Goal: Task Accomplishment & Management: Manage account settings

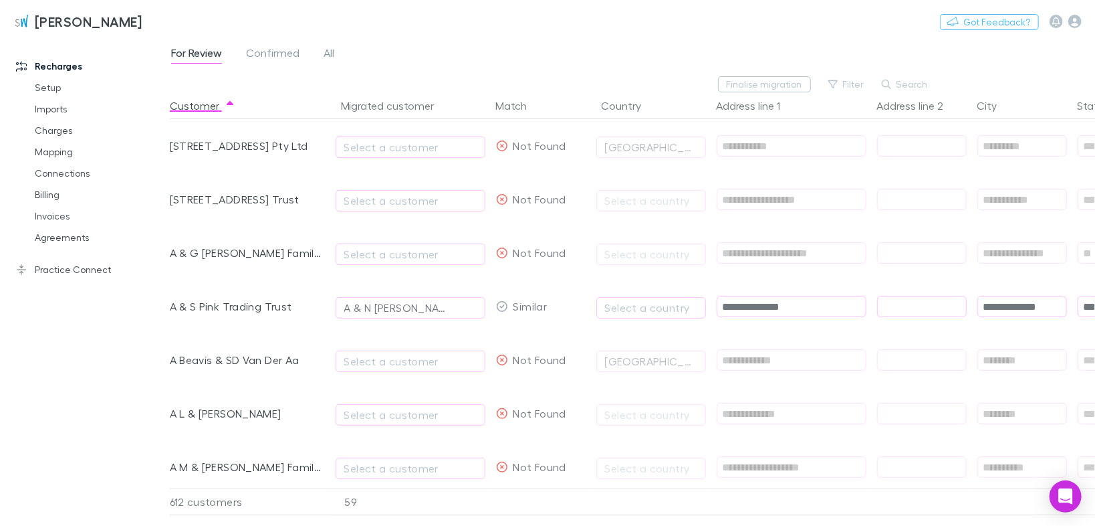
click at [52, 131] on link "Charges" at bounding box center [98, 130] width 154 height 21
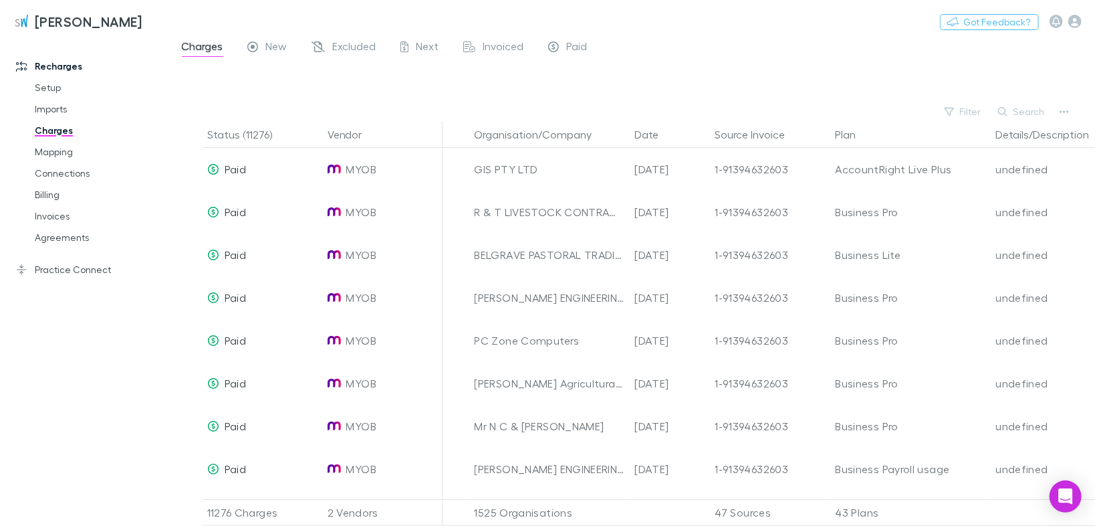
click at [550, 132] on button "Organisation/Company" at bounding box center [542, 134] width 134 height 27
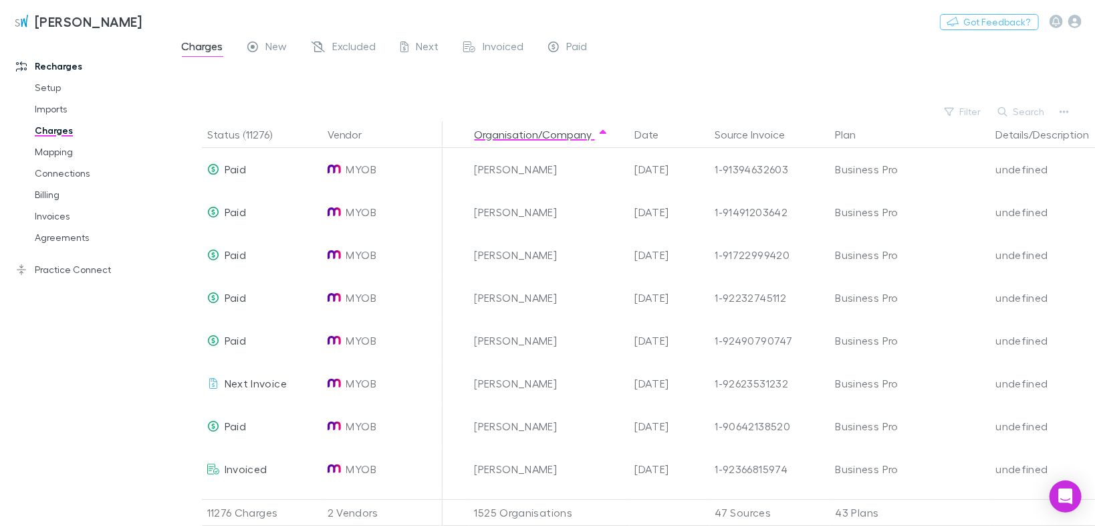
click at [657, 133] on button "Date" at bounding box center [655, 134] width 40 height 27
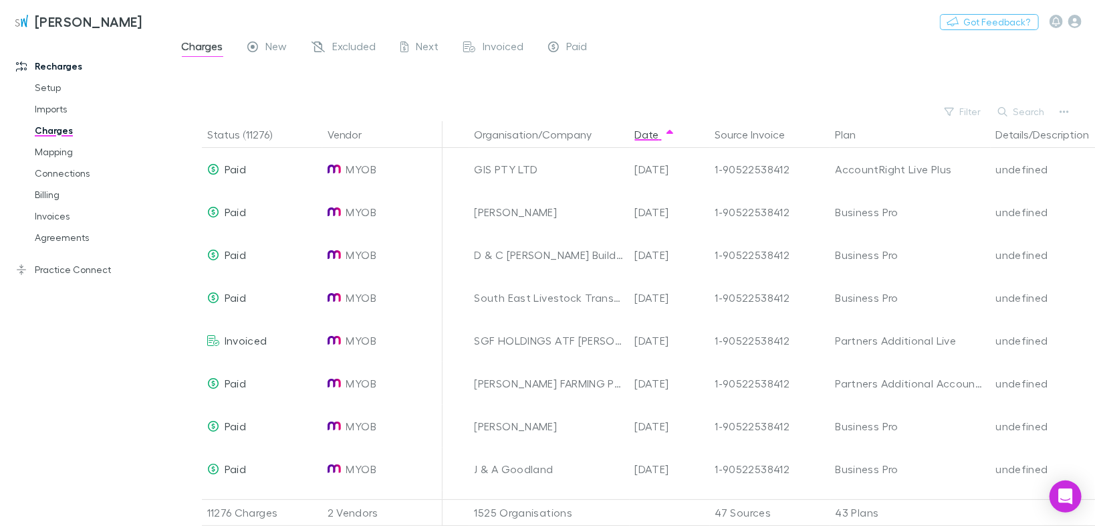
click at [266, 46] on span "New" at bounding box center [276, 47] width 21 height 17
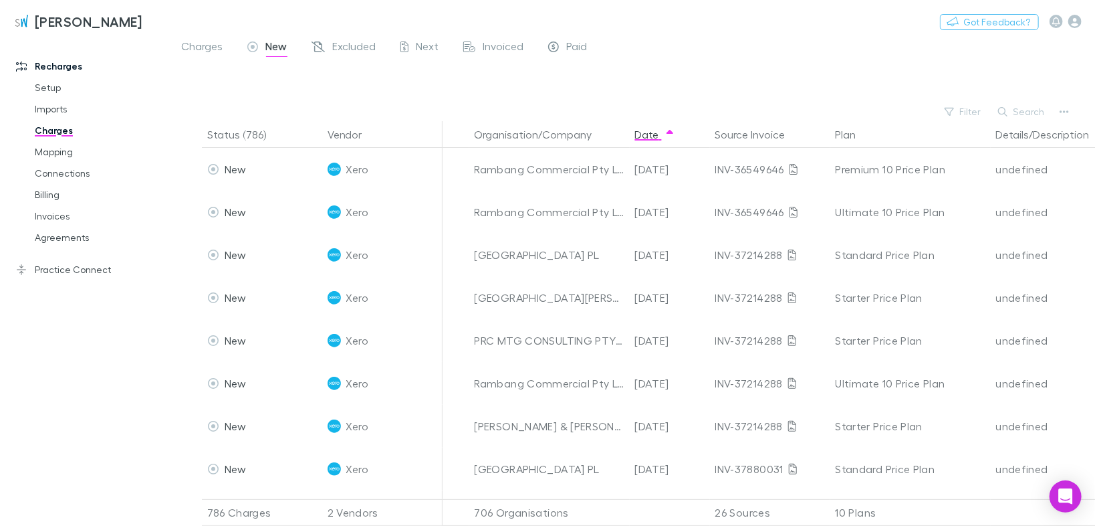
click at [574, 134] on button "Organisation/Company" at bounding box center [542, 134] width 134 height 27
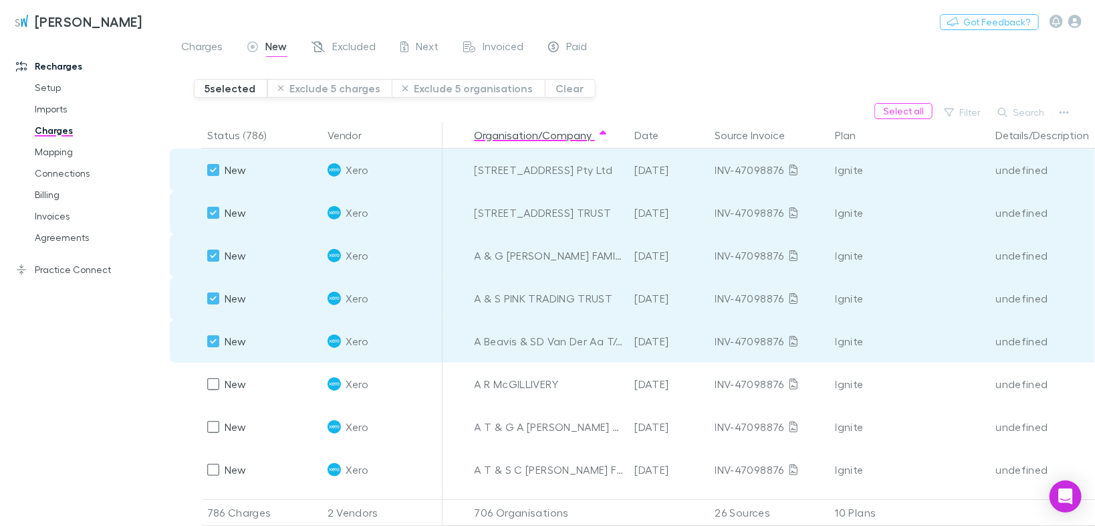
click at [320, 85] on button "Exclude 5 charges" at bounding box center [329, 88] width 125 height 19
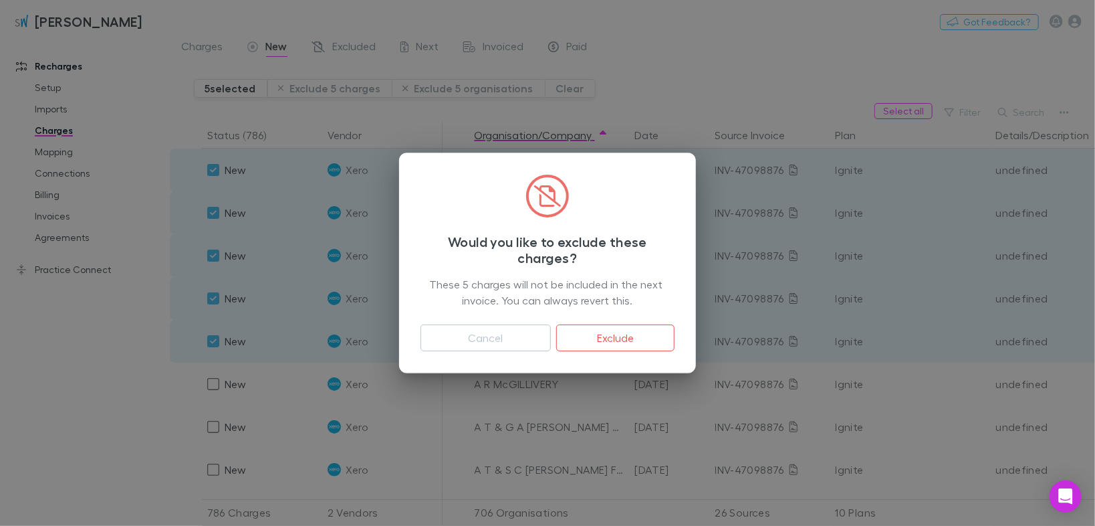
click at [583, 337] on button "Exclude" at bounding box center [615, 337] width 118 height 27
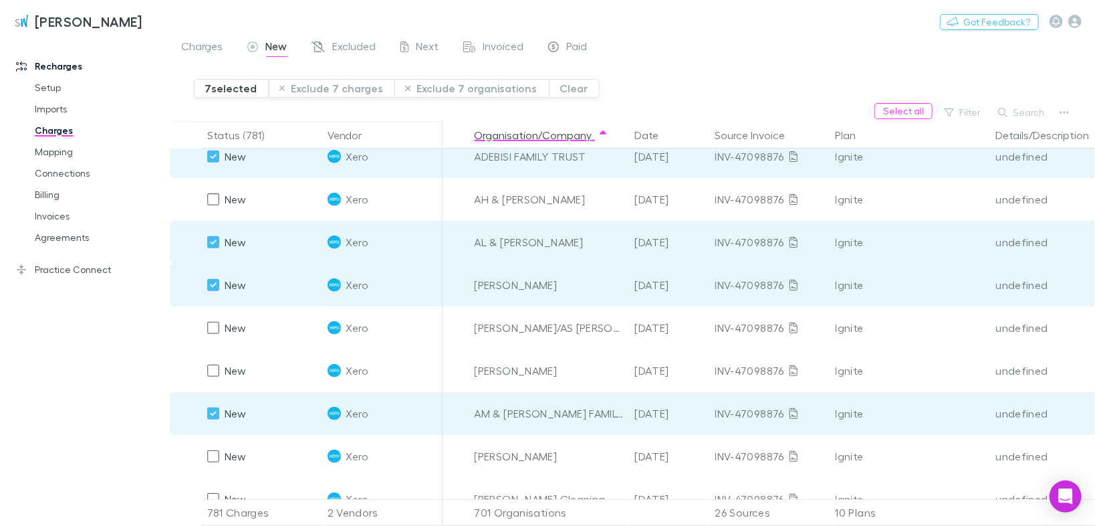
scroll to position [374, 0]
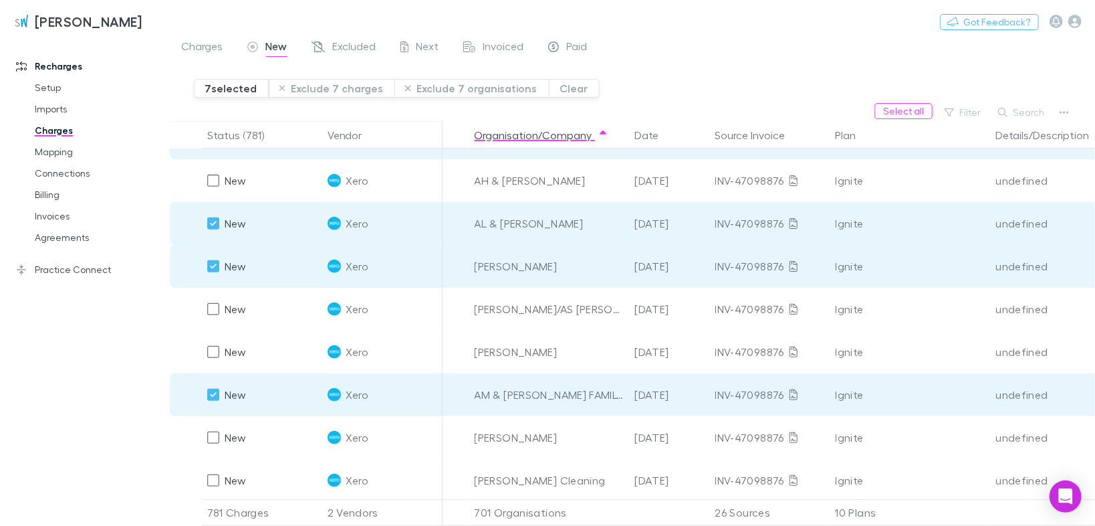
click at [222, 351] on div "New" at bounding box center [226, 351] width 39 height 43
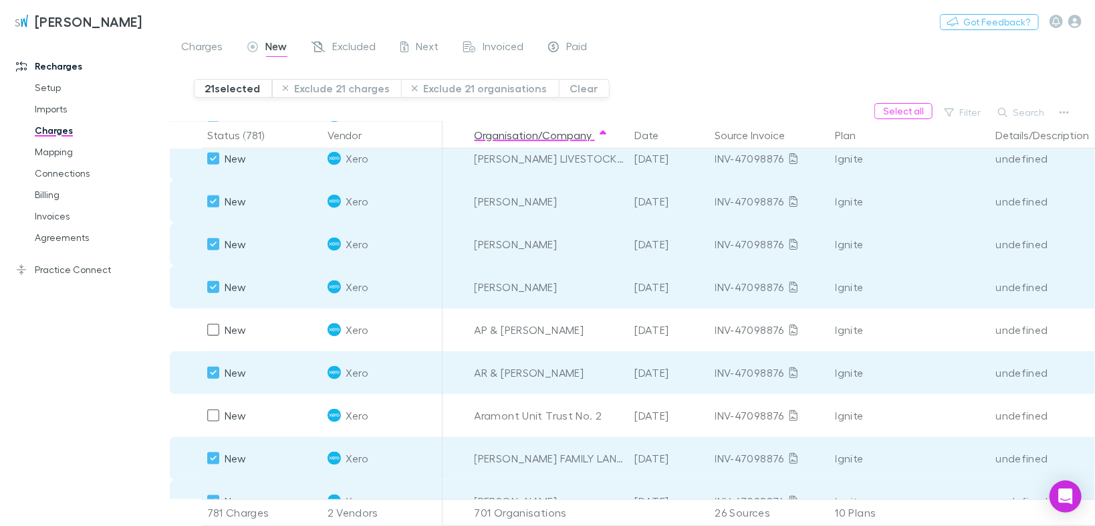
scroll to position [749, 0]
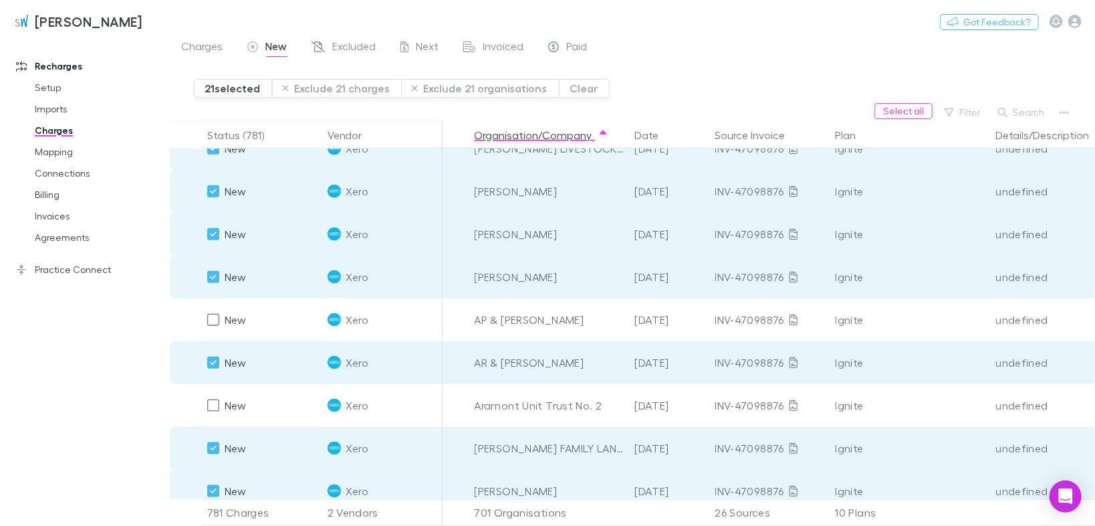
click at [315, 86] on button "Exclude 21 charges" at bounding box center [337, 88] width 130 height 19
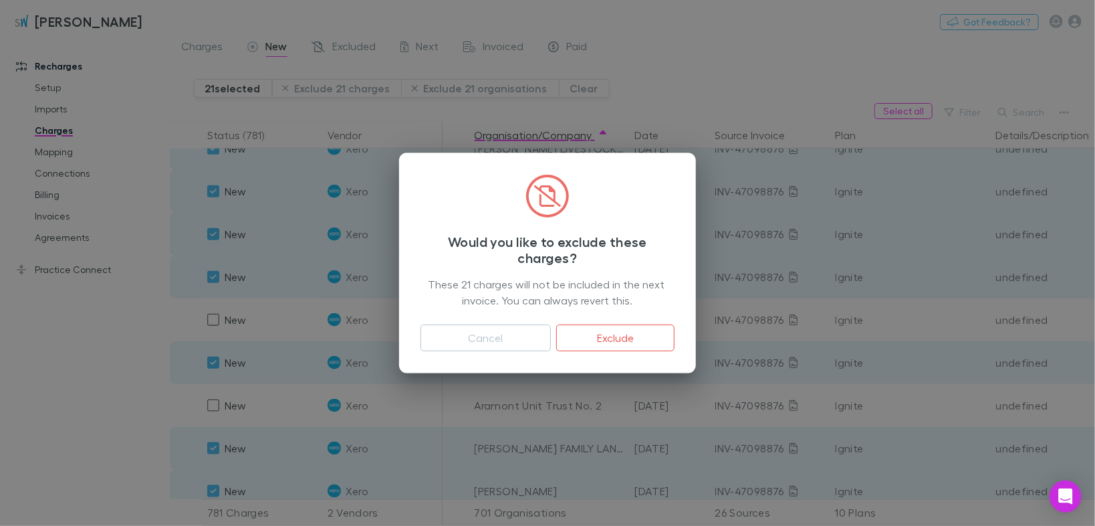
click at [589, 340] on button "Exclude" at bounding box center [615, 337] width 118 height 27
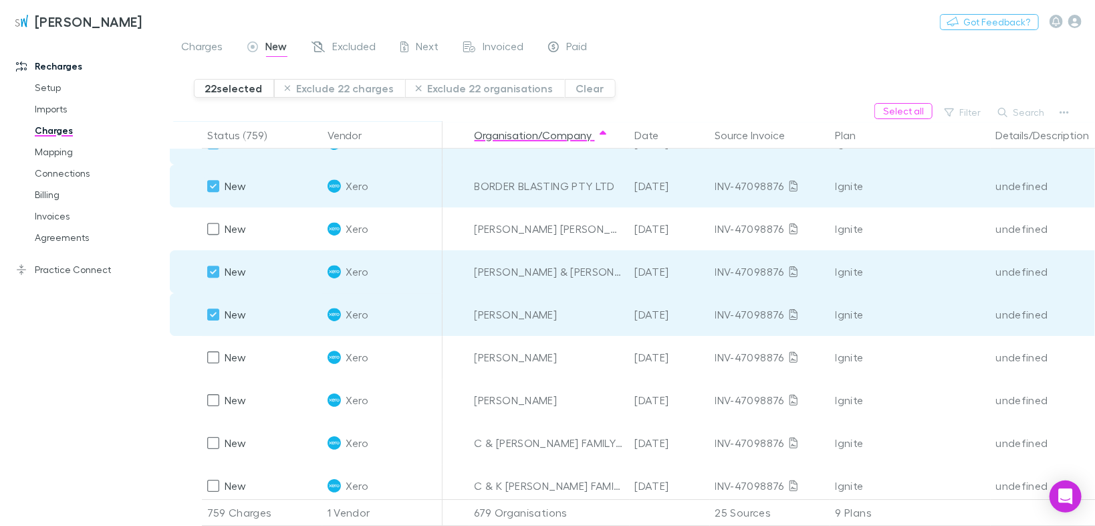
scroll to position [2247, 0]
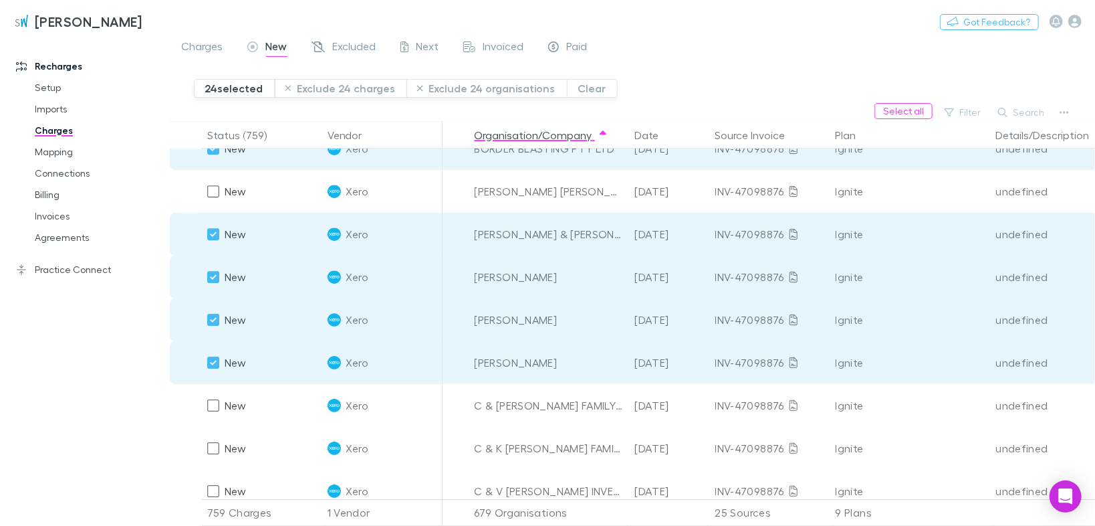
click at [323, 88] on button "Exclude 24 charges" at bounding box center [341, 88] width 132 height 19
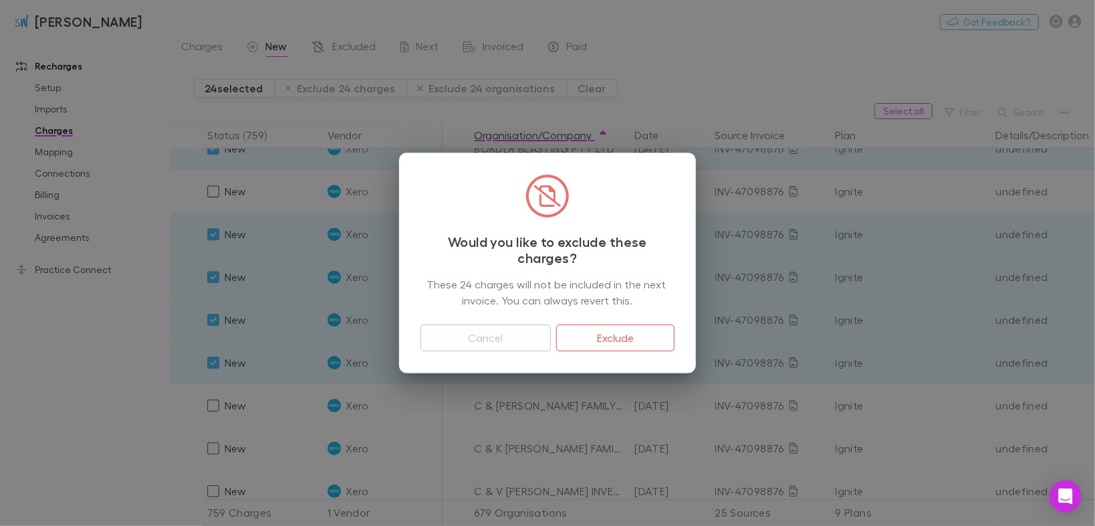
click at [599, 343] on button "Exclude" at bounding box center [615, 337] width 118 height 27
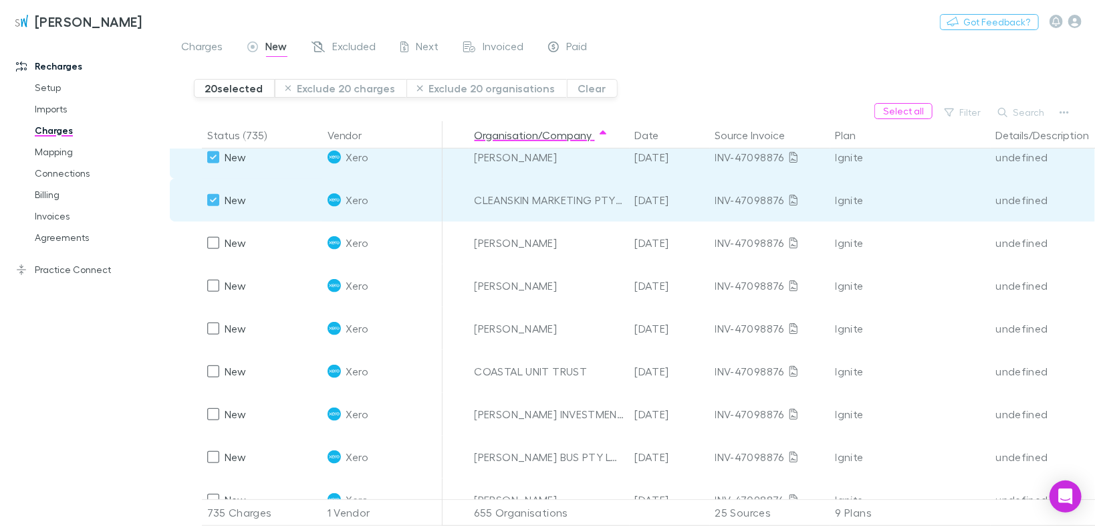
scroll to position [3156, 0]
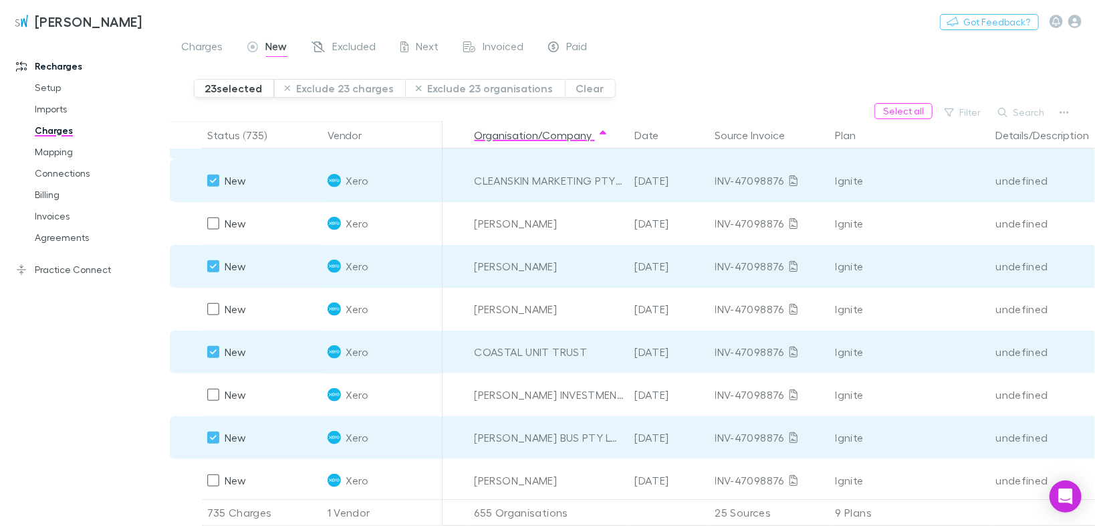
click at [1053, 328] on div "undefined" at bounding box center [1051, 309] width 110 height 43
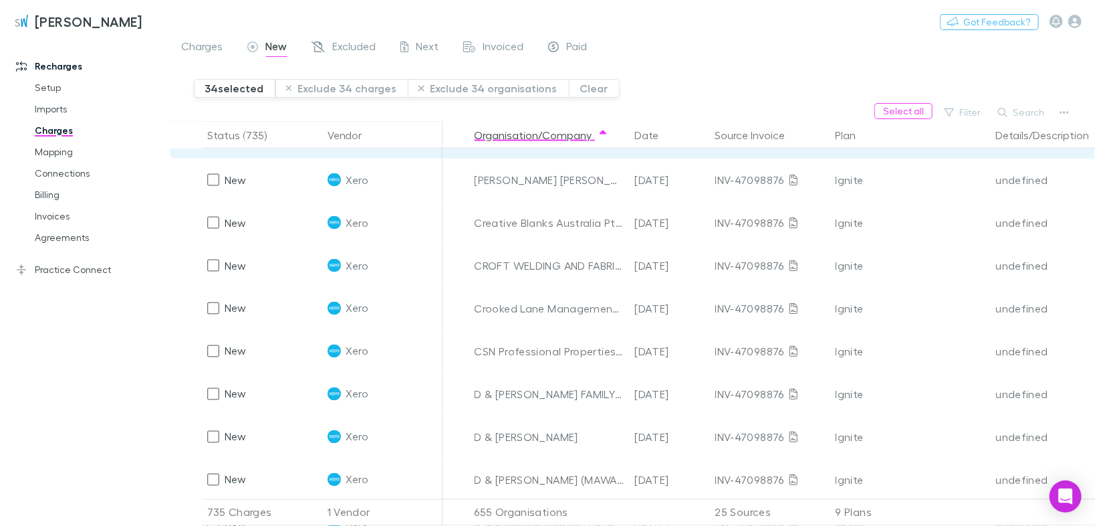
scroll to position [3905, 0]
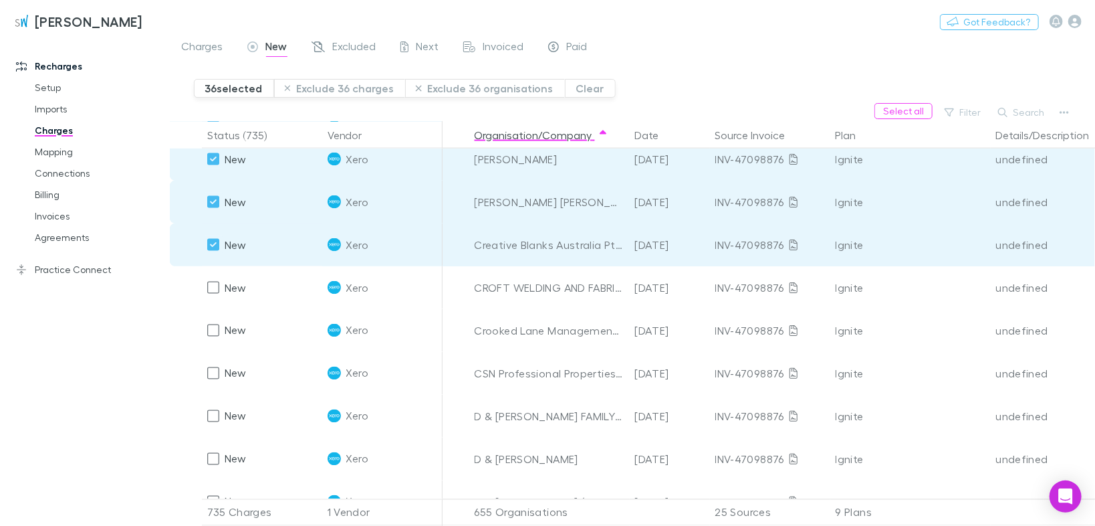
click at [206, 286] on div at bounding box center [213, 287] width 19 height 19
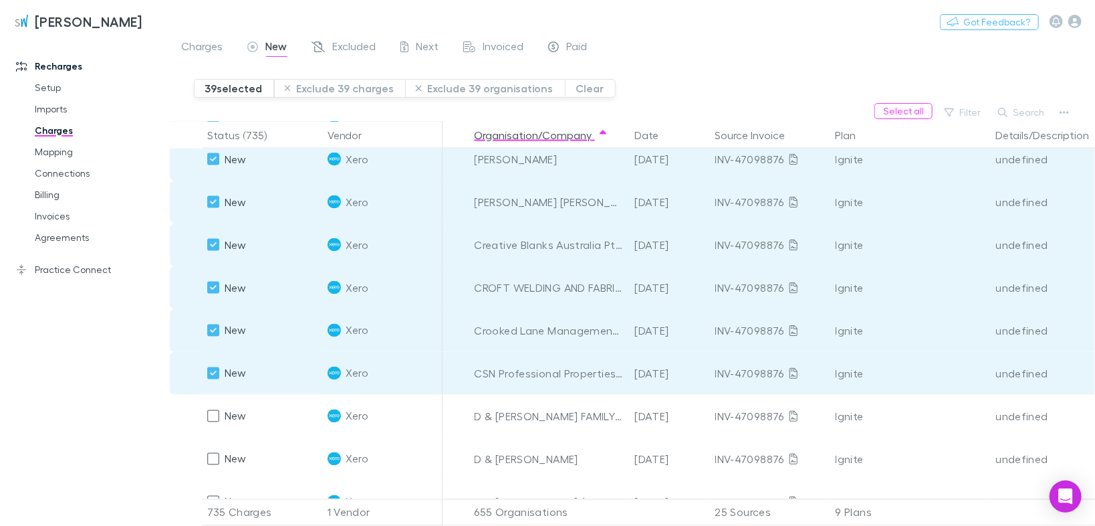
click at [297, 90] on button "Exclude 39 charges" at bounding box center [340, 88] width 132 height 19
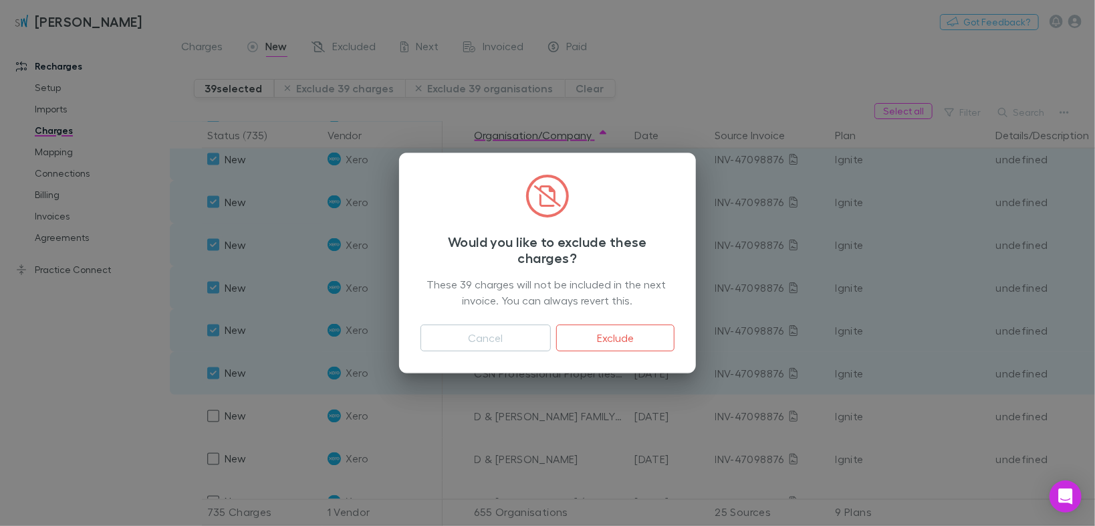
drag, startPoint x: 610, startPoint y: 334, endPoint x: 1093, endPoint y: 261, distance: 489.0
click at [610, 334] on button "Exclude" at bounding box center [615, 337] width 118 height 27
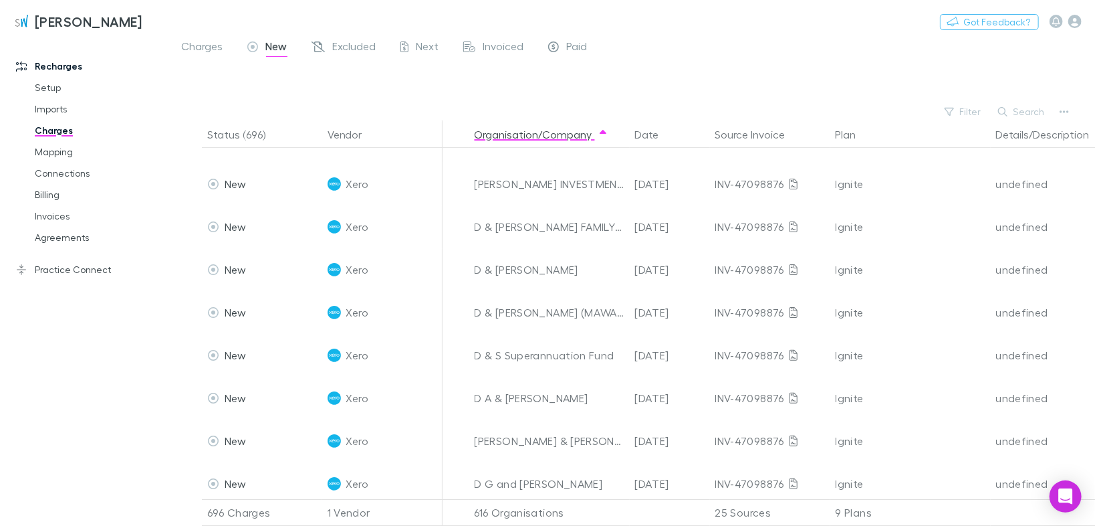
scroll to position [2450, 0]
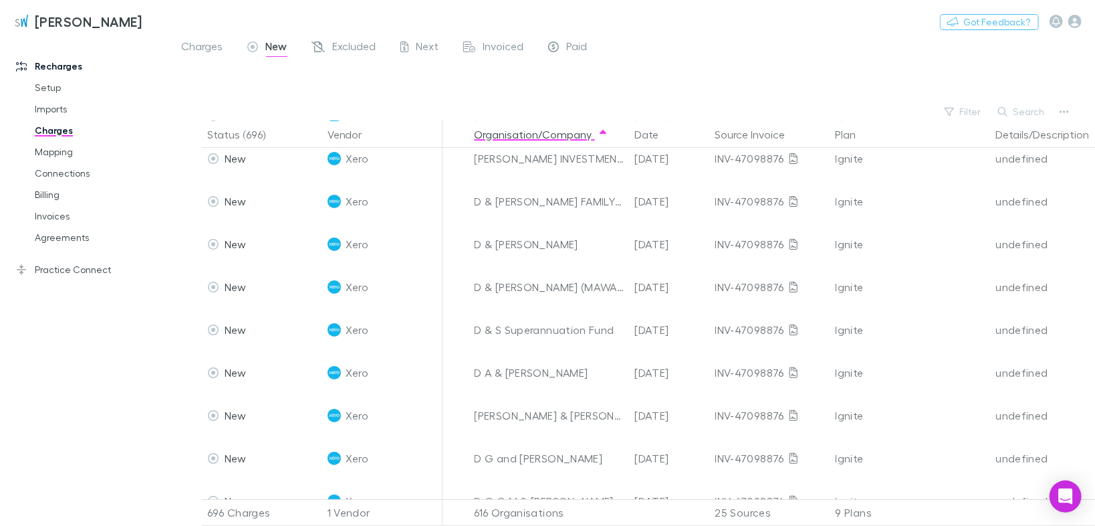
click at [219, 201] on div at bounding box center [213, 201] width 19 height 19
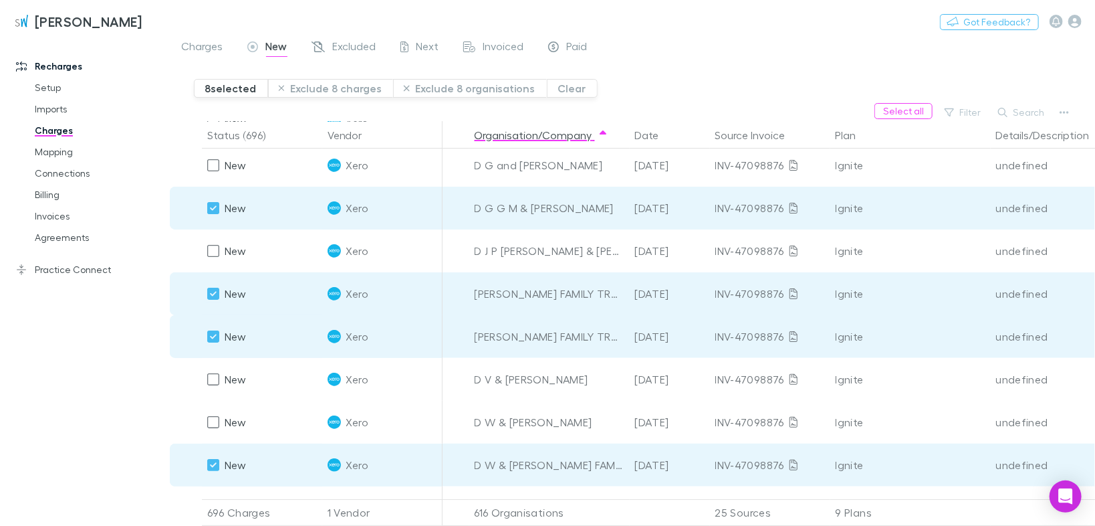
scroll to position [2717, 0]
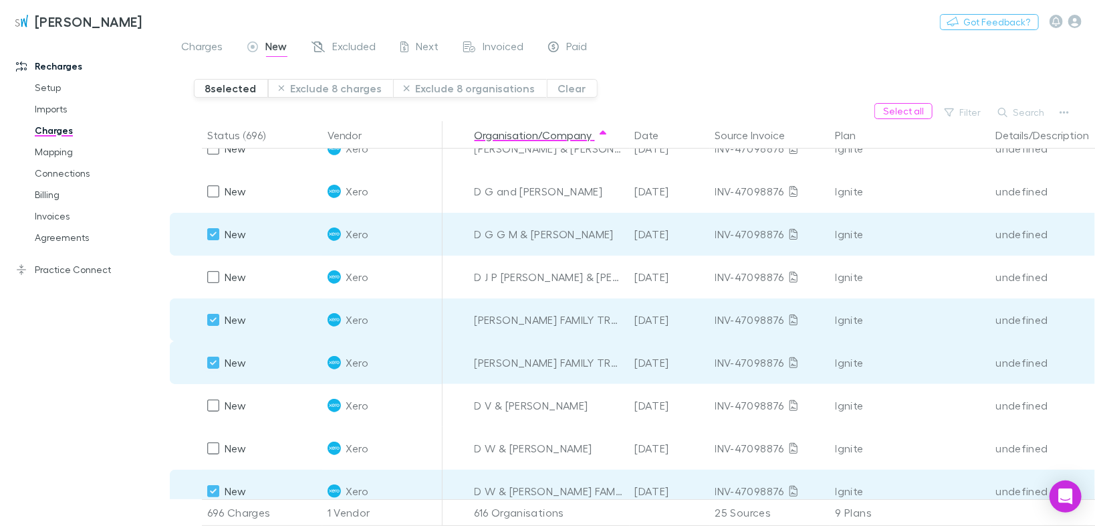
click at [759, 338] on div "INV-47098876" at bounding box center [770, 319] width 110 height 43
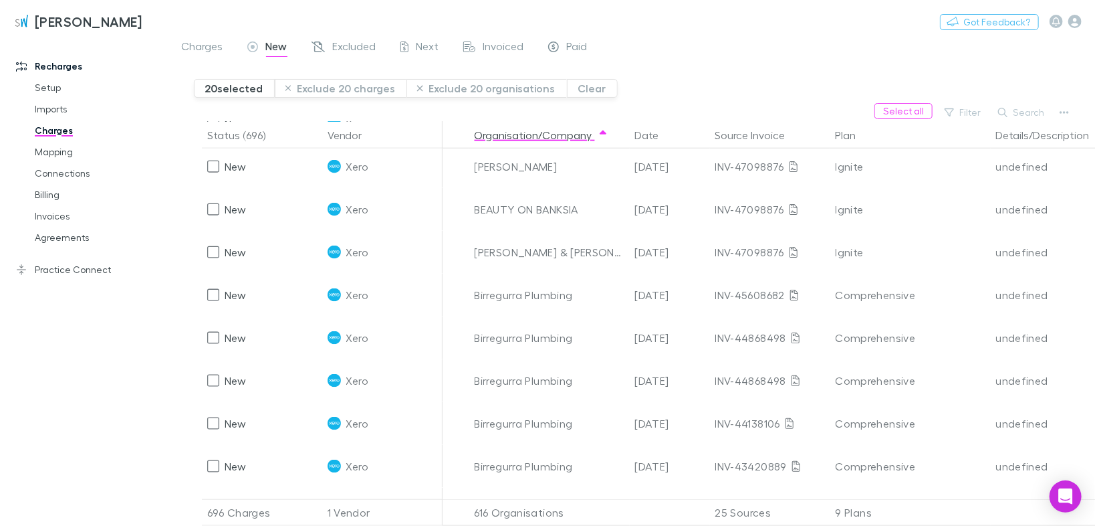
scroll to position [899, 0]
click at [356, 85] on button "Exclude 20 charges" at bounding box center [341, 88] width 132 height 19
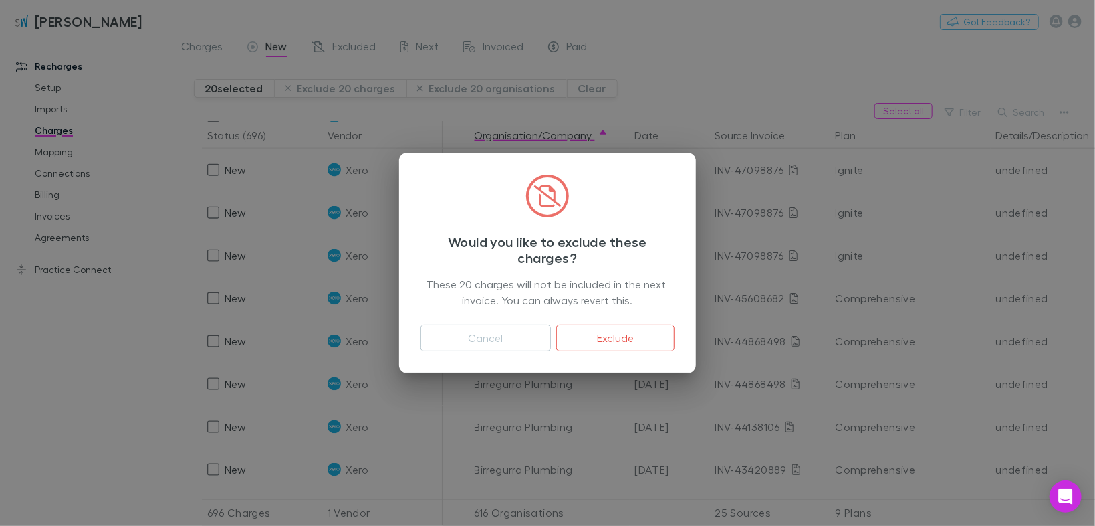
click at [593, 336] on button "Exclude" at bounding box center [615, 337] width 118 height 27
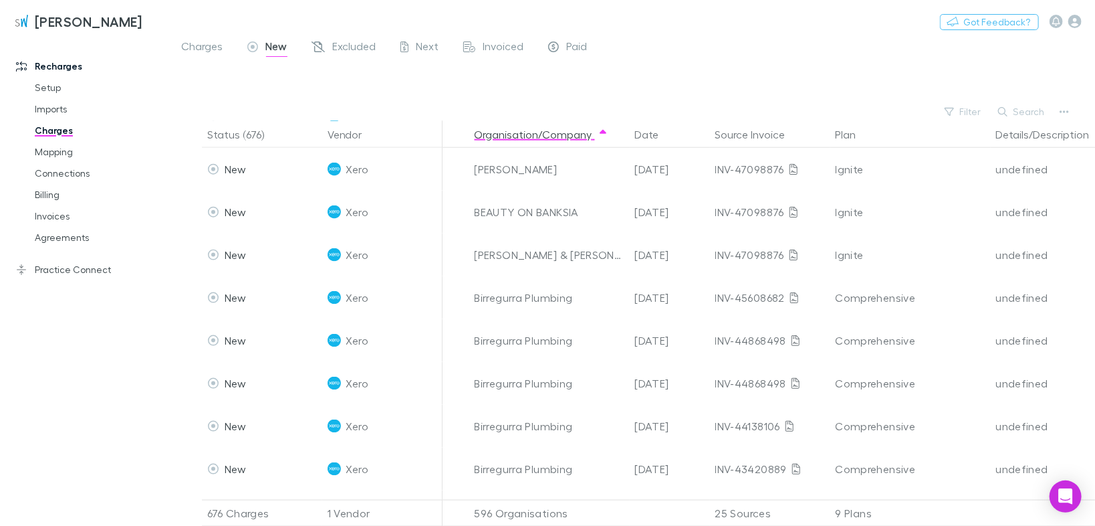
click at [972, 116] on button "Filter" at bounding box center [963, 112] width 51 height 16
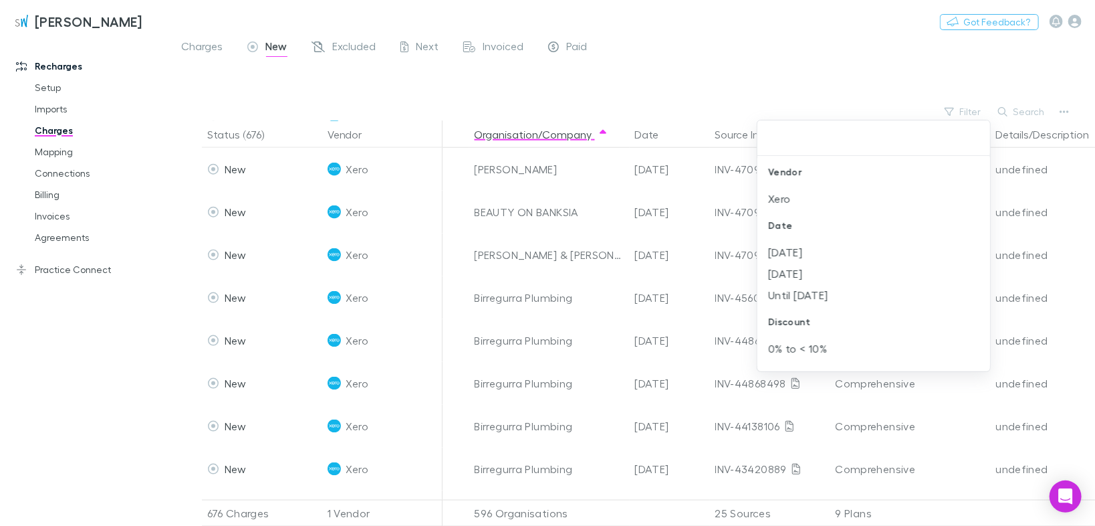
click at [786, 201] on li "Xero" at bounding box center [874, 198] width 233 height 21
click at [786, 201] on li "[DATE]" at bounding box center [874, 198] width 233 height 21
click at [795, 259] on ul "Date [DATE] [DATE] Until [DATE] Discount 0% to < 10% 10% to < 20% 20% to < 30% …" at bounding box center [874, 261] width 233 height 210
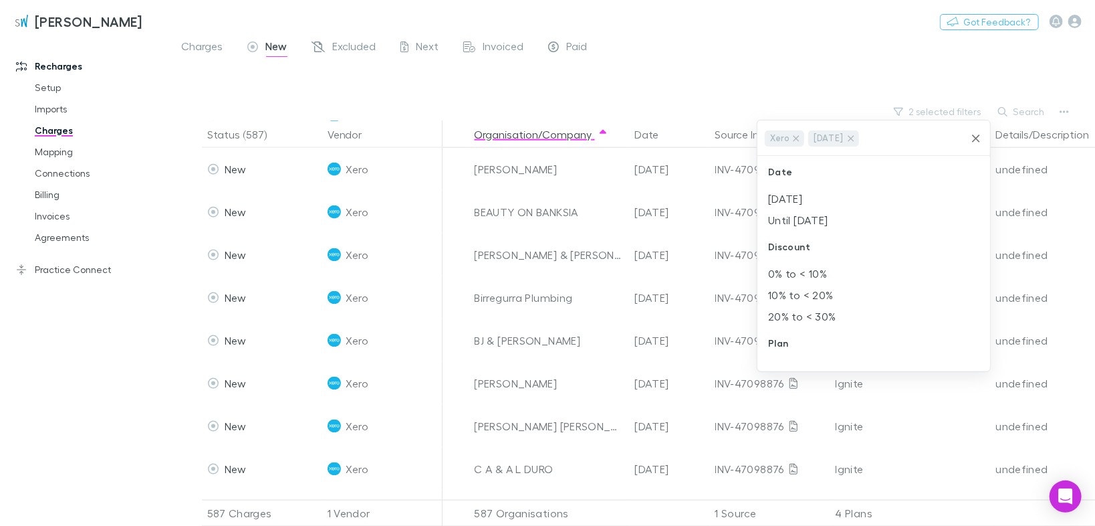
click at [790, 466] on li "Ignite" at bounding box center [874, 476] width 233 height 21
click at [1072, 223] on div at bounding box center [547, 263] width 1095 height 526
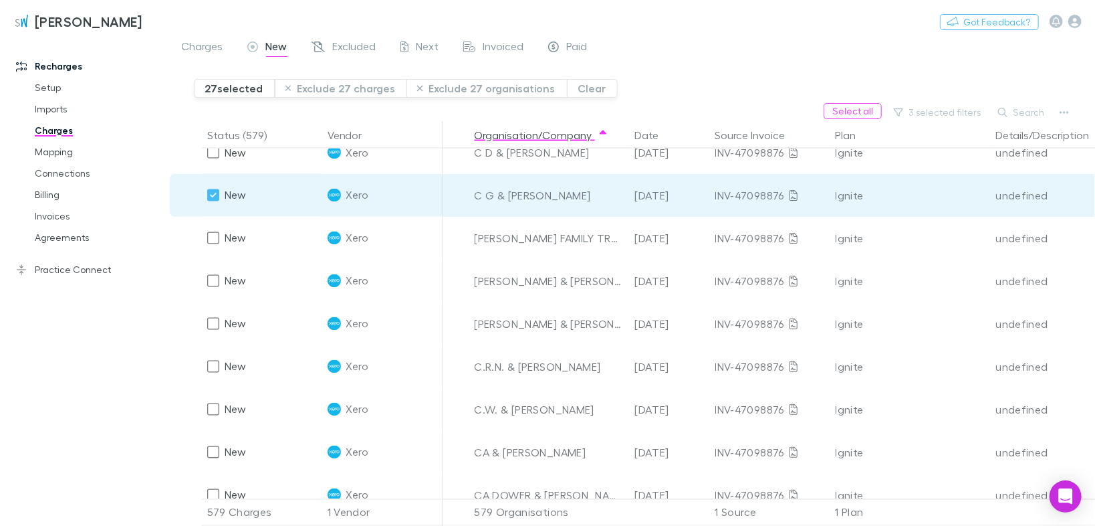
scroll to position [1284, 0]
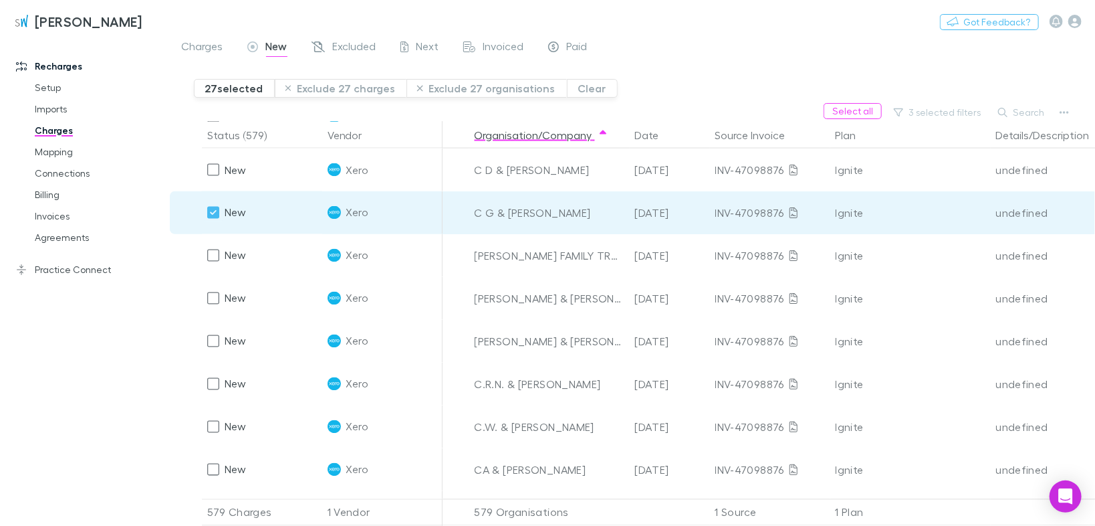
click at [1091, 293] on div "undefined" at bounding box center [1051, 298] width 110 height 43
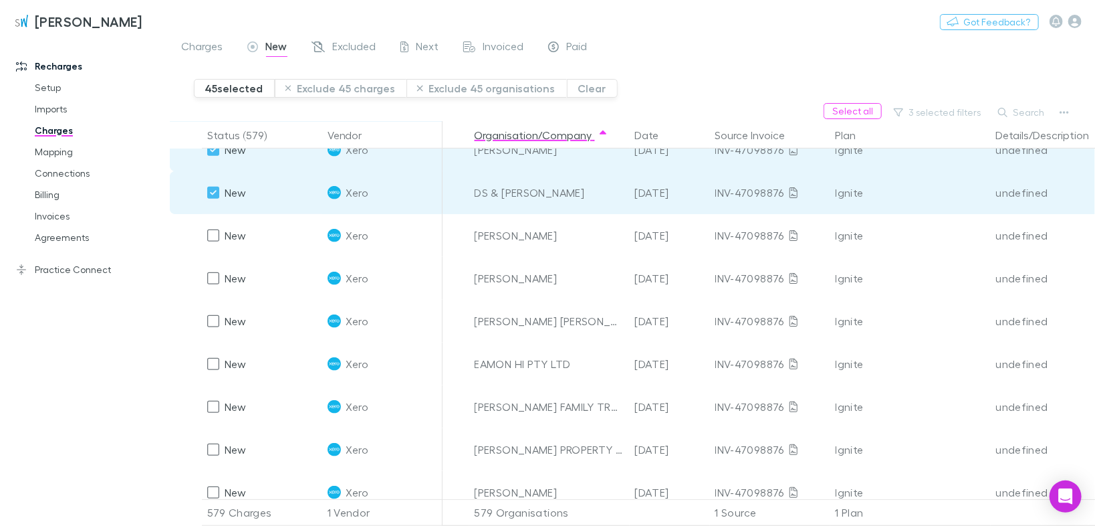
scroll to position [3102, 0]
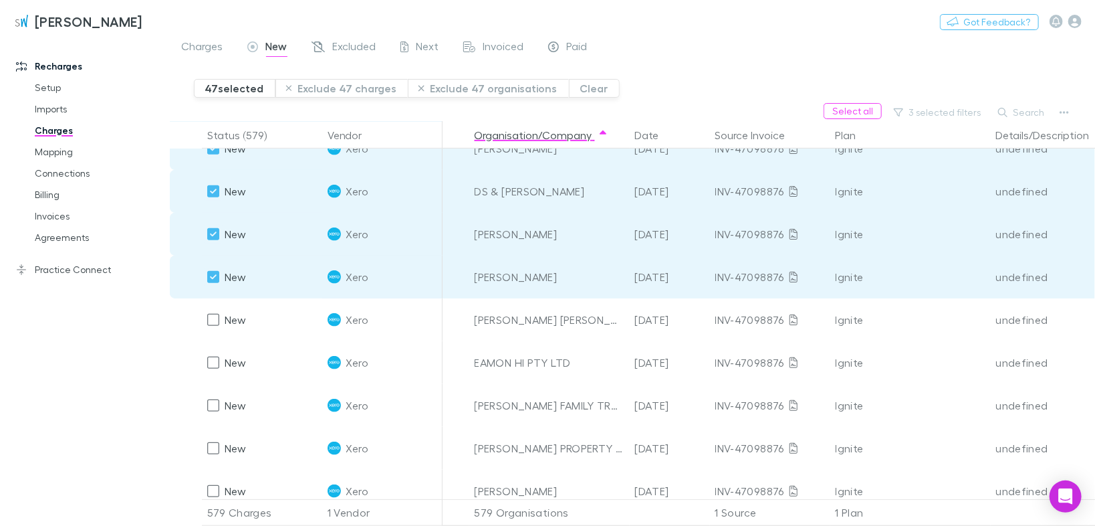
drag, startPoint x: 205, startPoint y: 320, endPoint x: 435, endPoint y: 338, distance: 230.0
click at [205, 320] on div at bounding box center [213, 319] width 19 height 19
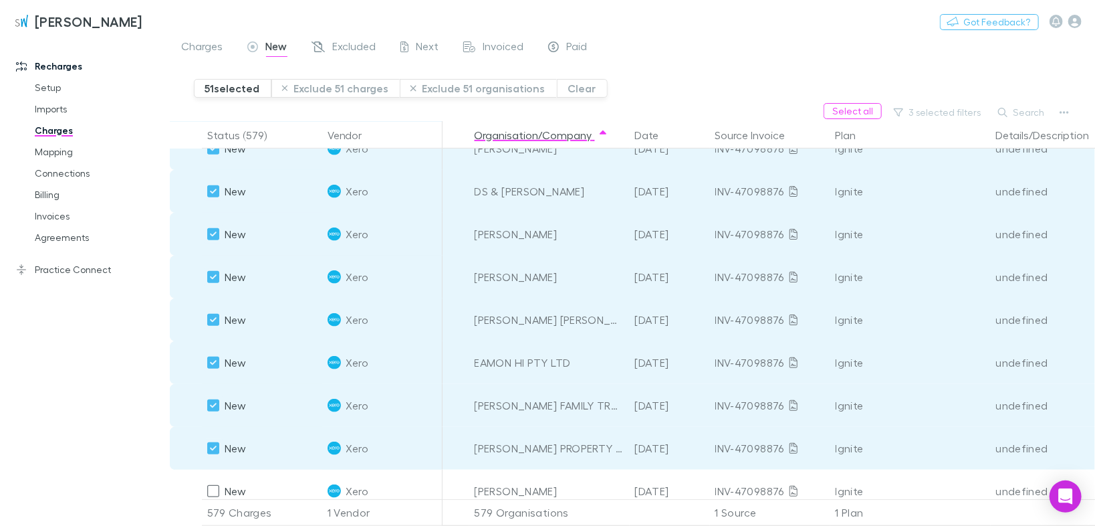
click at [308, 88] on button "Exclude 51 charges" at bounding box center [335, 88] width 129 height 19
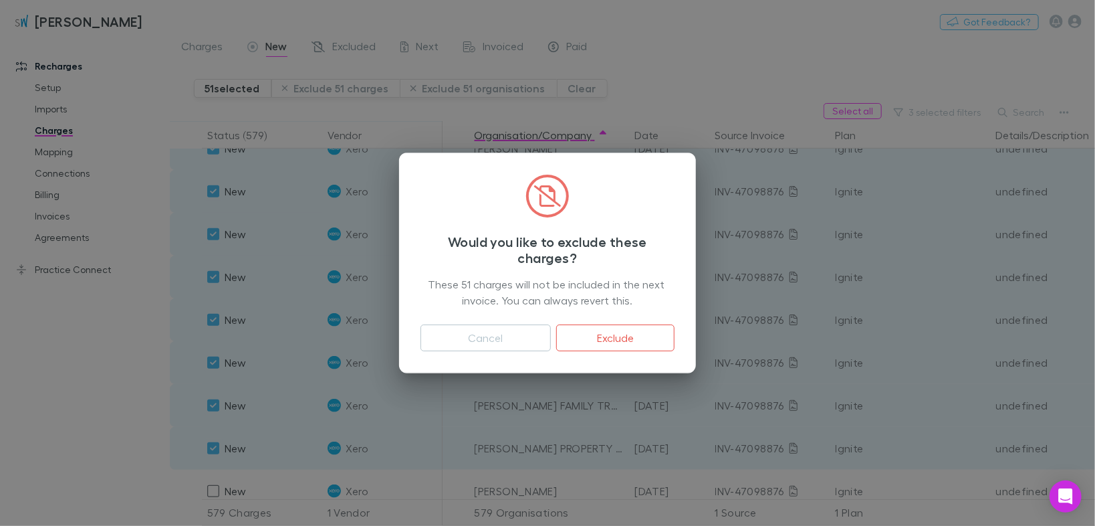
click at [610, 334] on button "Exclude" at bounding box center [615, 337] width 118 height 27
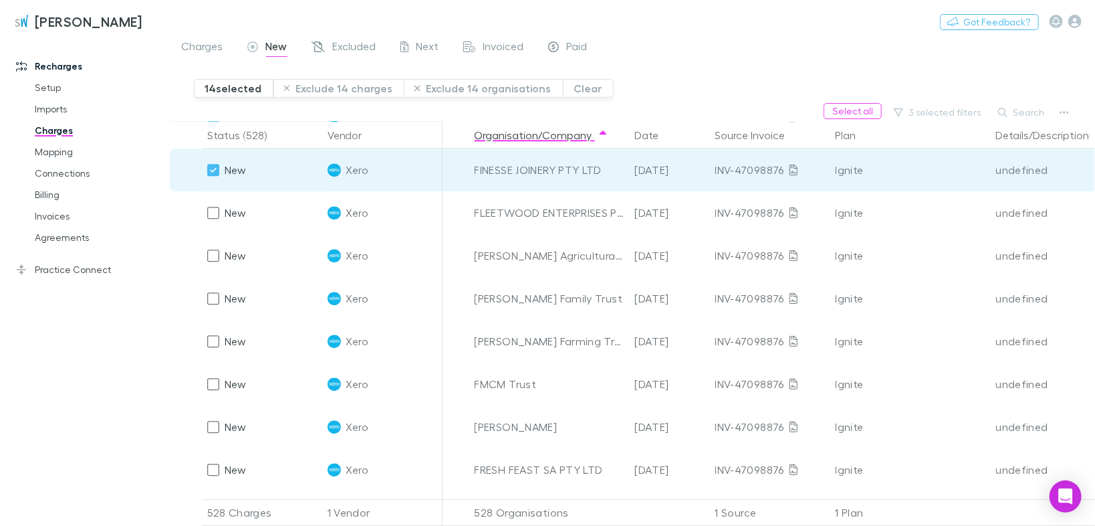
scroll to position [1926, 0]
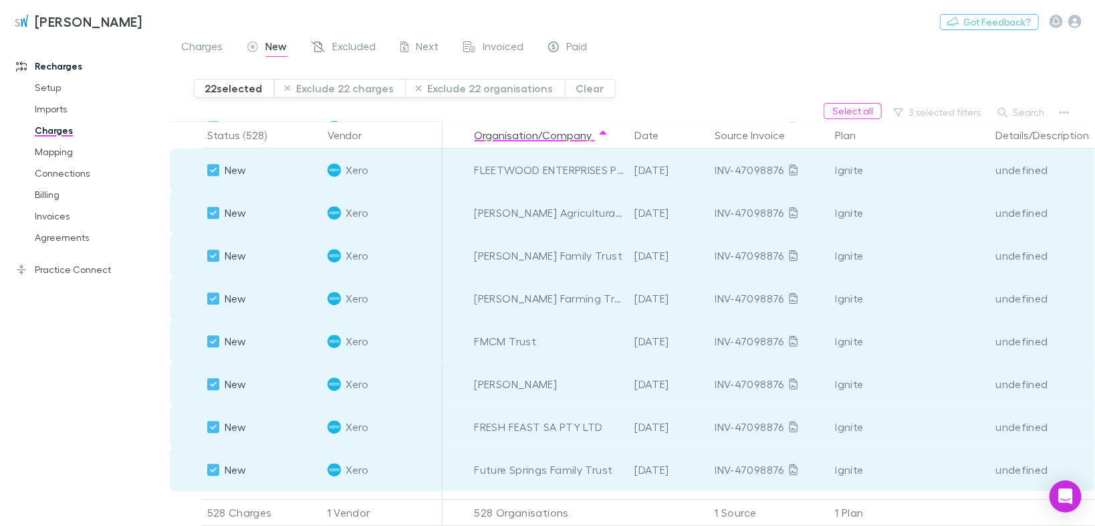
click at [1095, 293] on html "[PERSON_NAME] Nothing Got Feedback? Recharges Setup Imports Charges Mapping Con…" at bounding box center [547, 263] width 1095 height 526
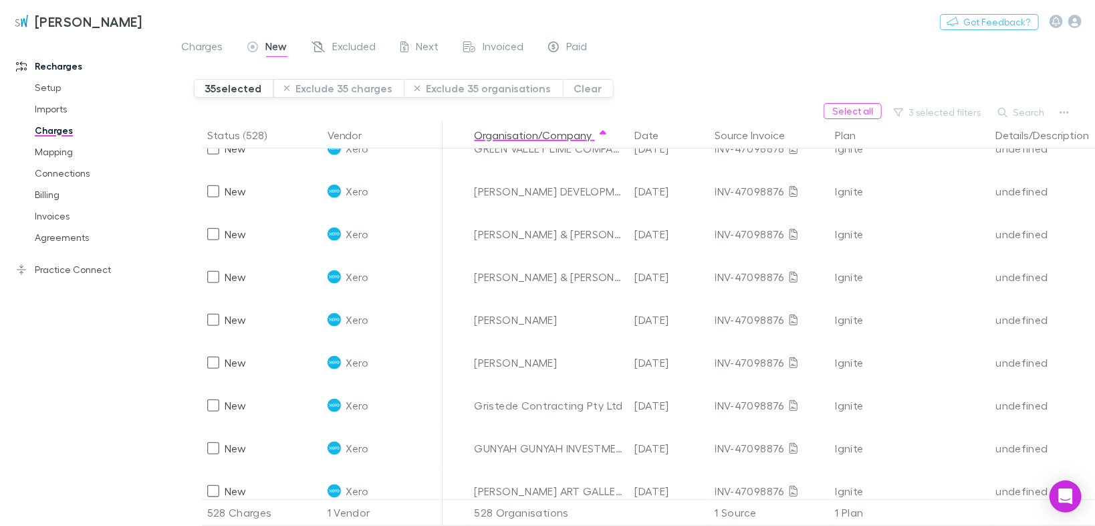
scroll to position [3263, 0]
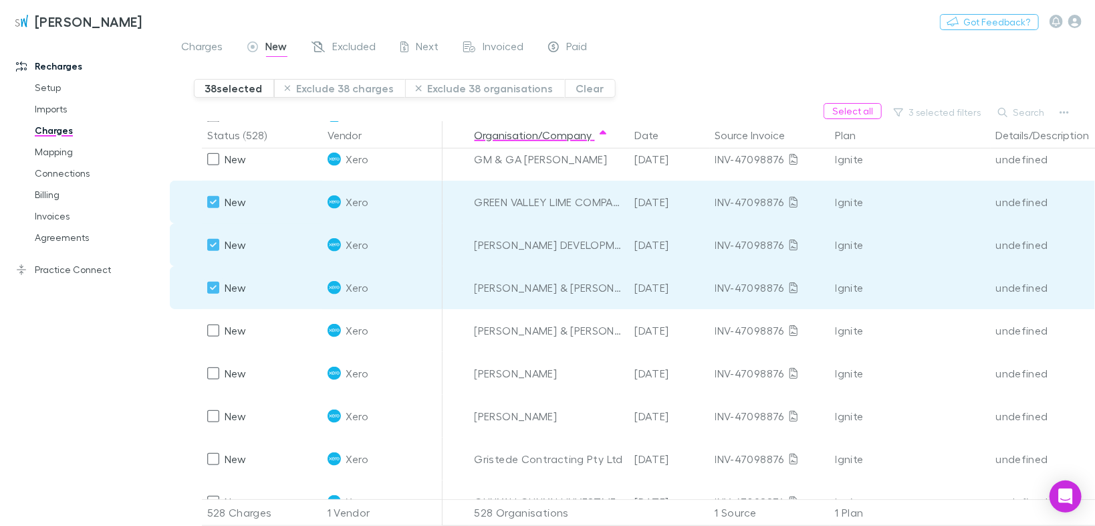
drag, startPoint x: 221, startPoint y: 365, endPoint x: 215, endPoint y: 388, distance: 23.5
click at [220, 365] on div at bounding box center [213, 373] width 19 height 19
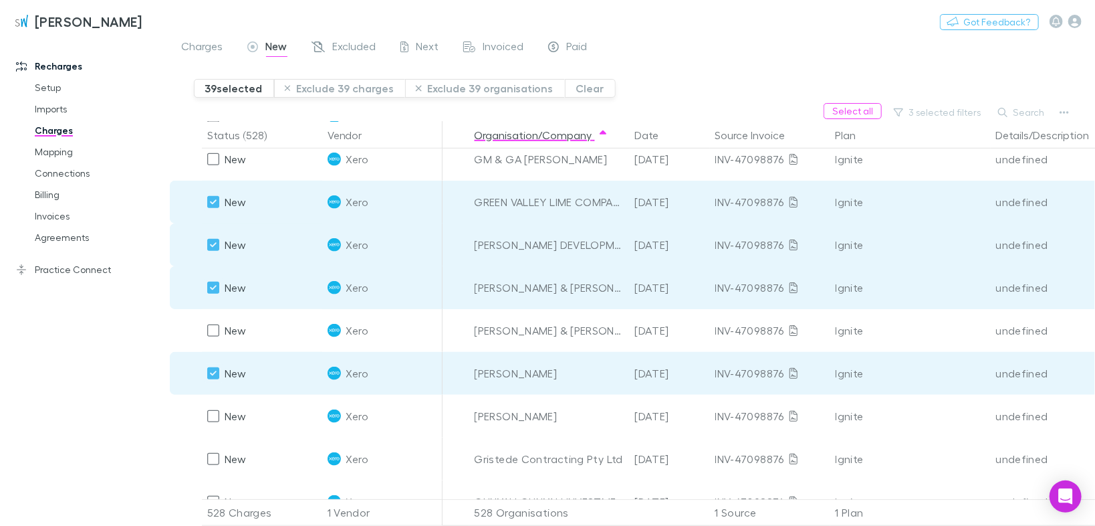
click at [1085, 304] on div "undefined" at bounding box center [1051, 287] width 110 height 43
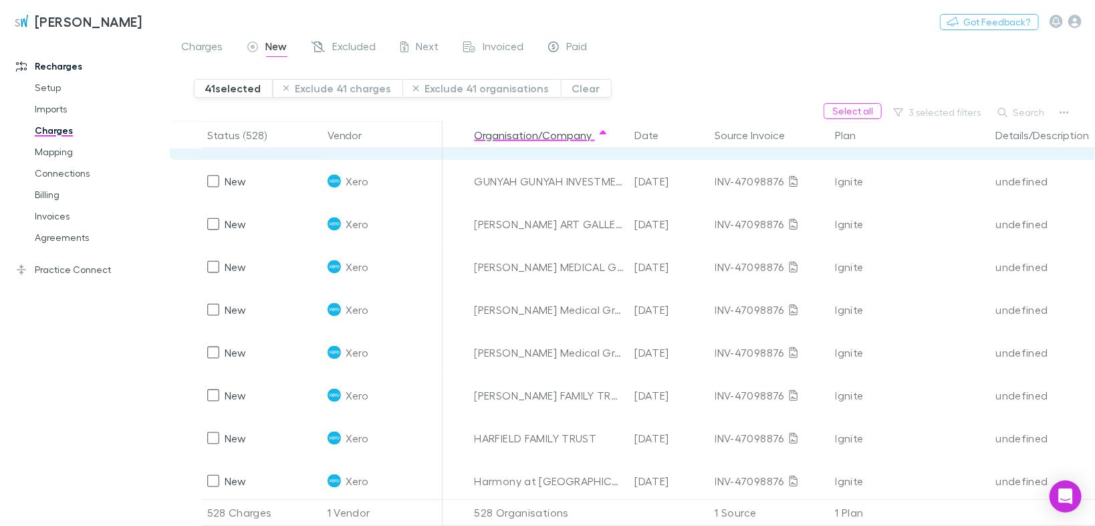
scroll to position [3584, 0]
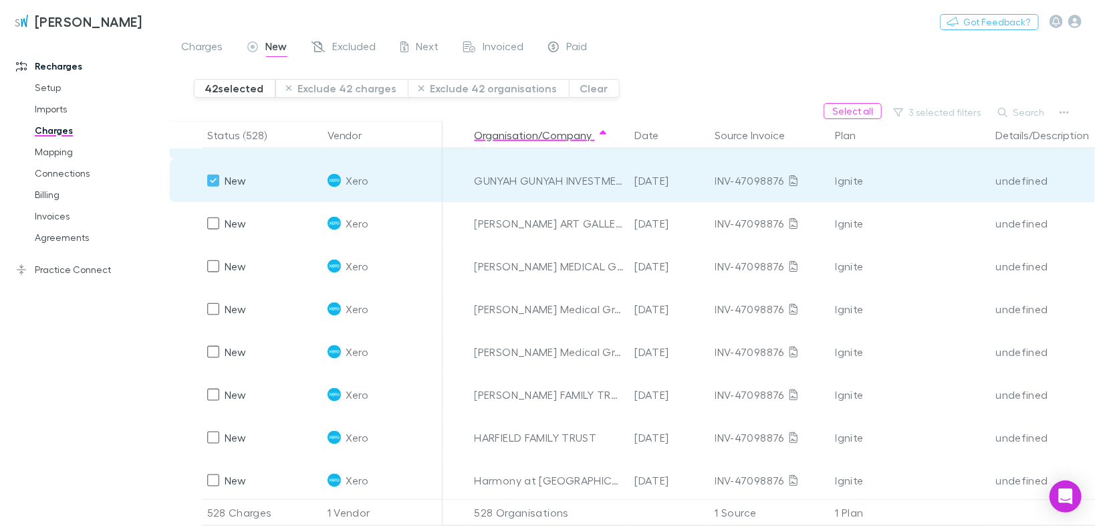
click at [336, 91] on button "Exclude 42 charges" at bounding box center [341, 88] width 133 height 19
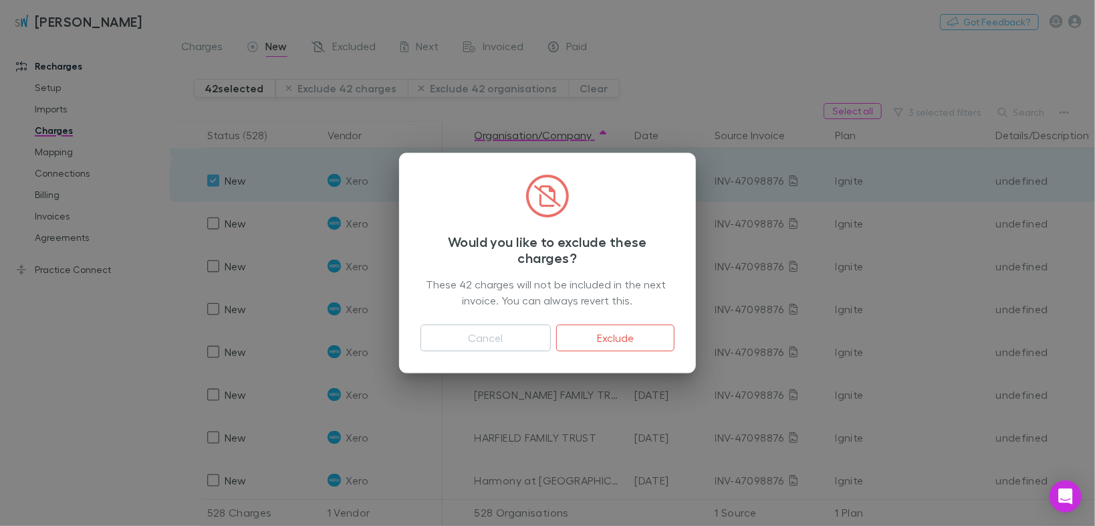
click at [636, 332] on button "Exclude" at bounding box center [615, 337] width 118 height 27
